Goal: Navigation & Orientation: Find specific page/section

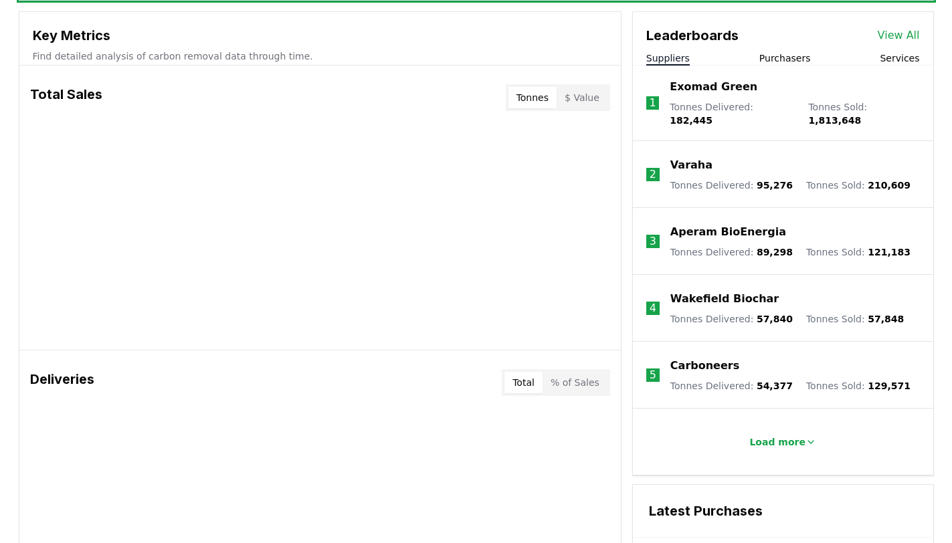
scroll to position [300, 0]
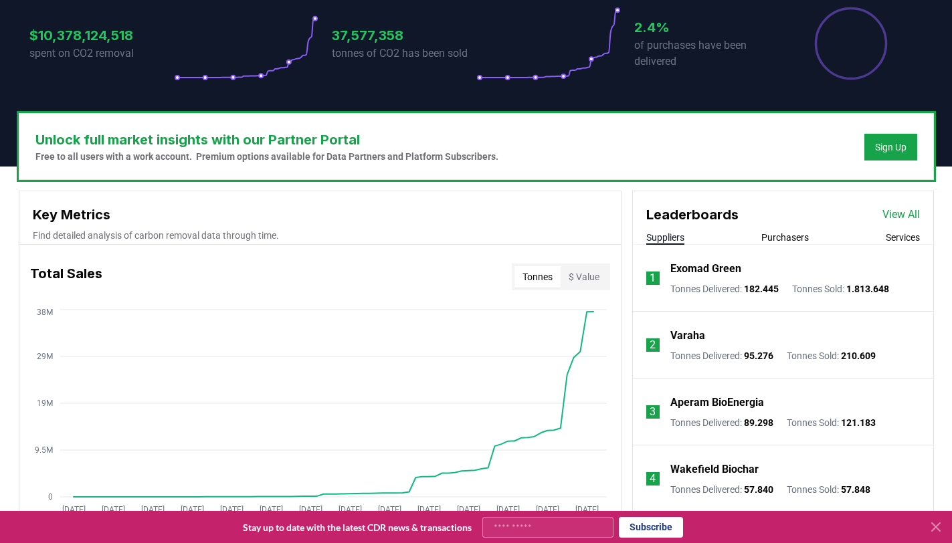
click at [789, 235] on button "Purchasers" at bounding box center [784, 237] width 47 height 13
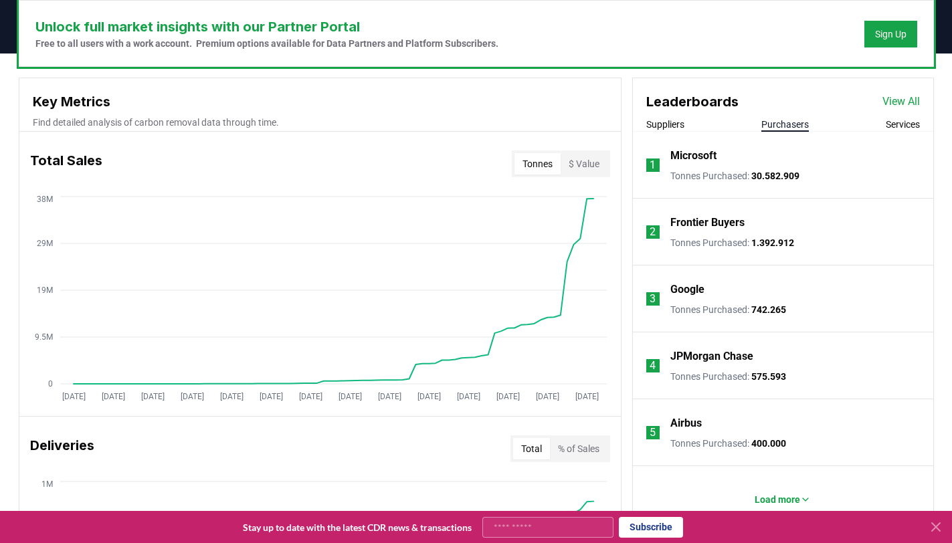
scroll to position [413, 0]
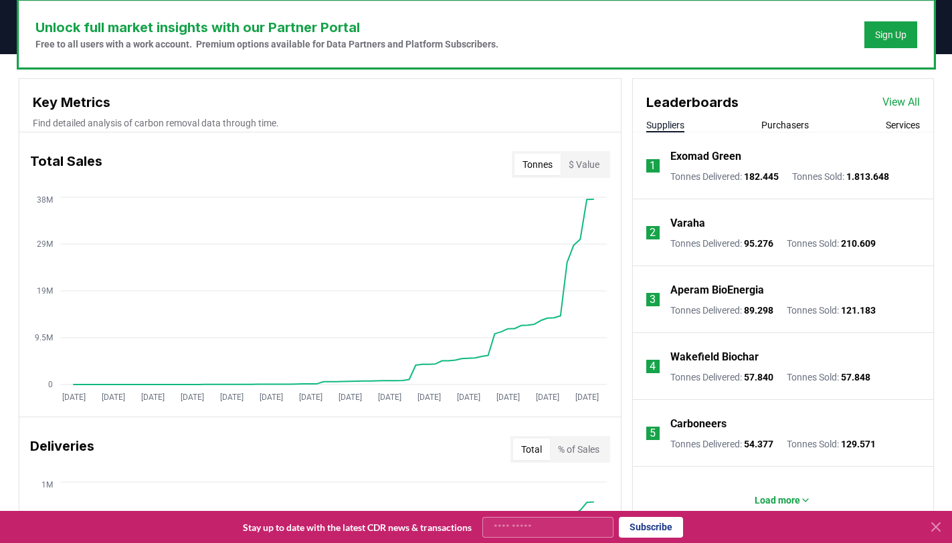
click at [663, 126] on button "Suppliers" at bounding box center [665, 124] width 38 height 13
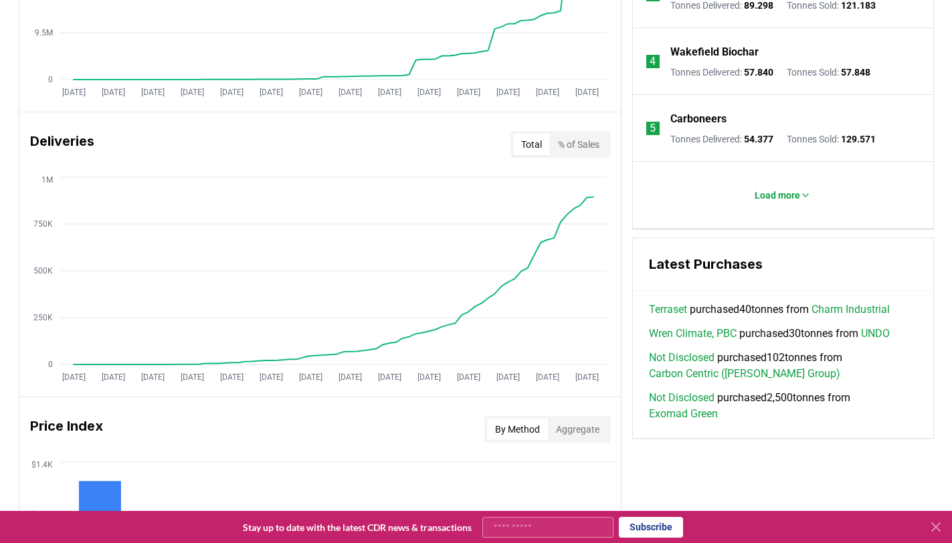
scroll to position [719, 0]
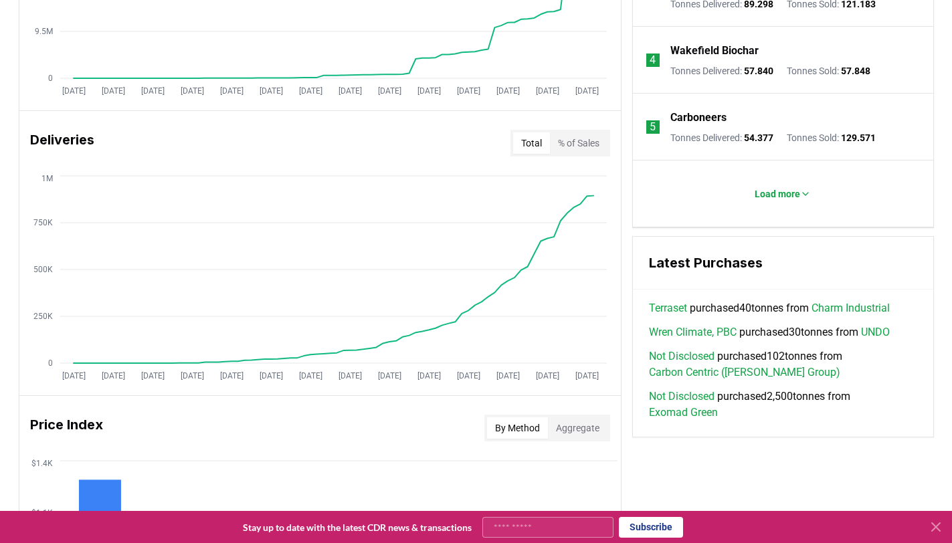
click at [938, 528] on icon at bounding box center [936, 527] width 16 height 16
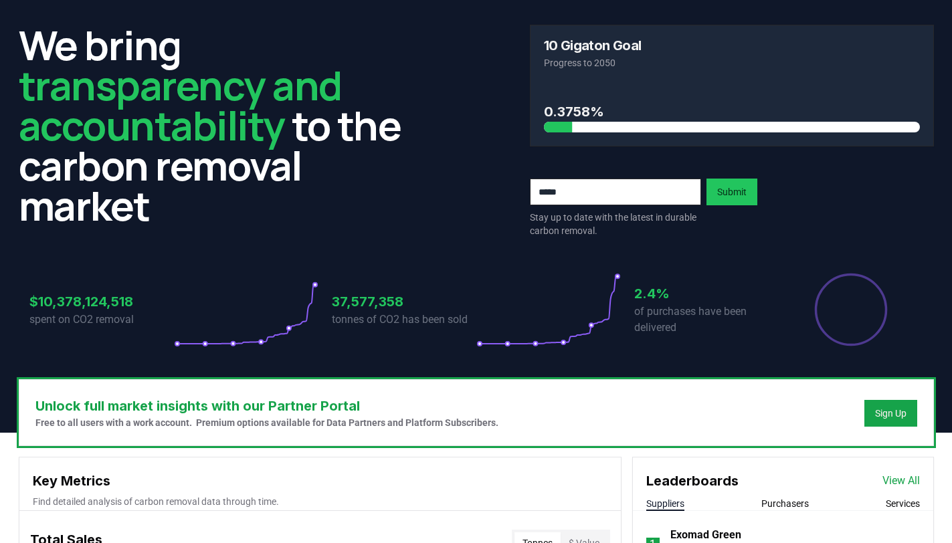
scroll to position [0, 0]
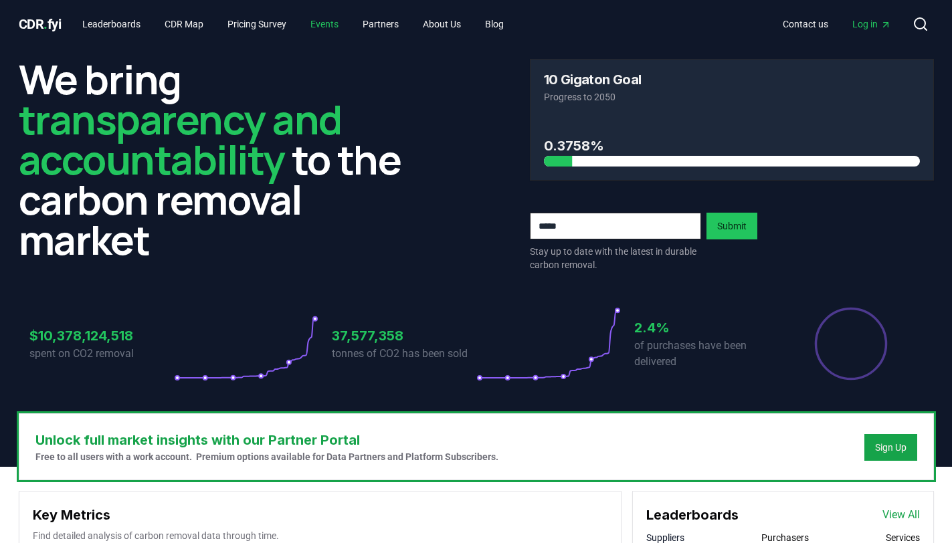
click at [336, 24] on link "Events" at bounding box center [324, 24] width 49 height 24
